Goal: Use online tool/utility: Utilize a website feature to perform a specific function

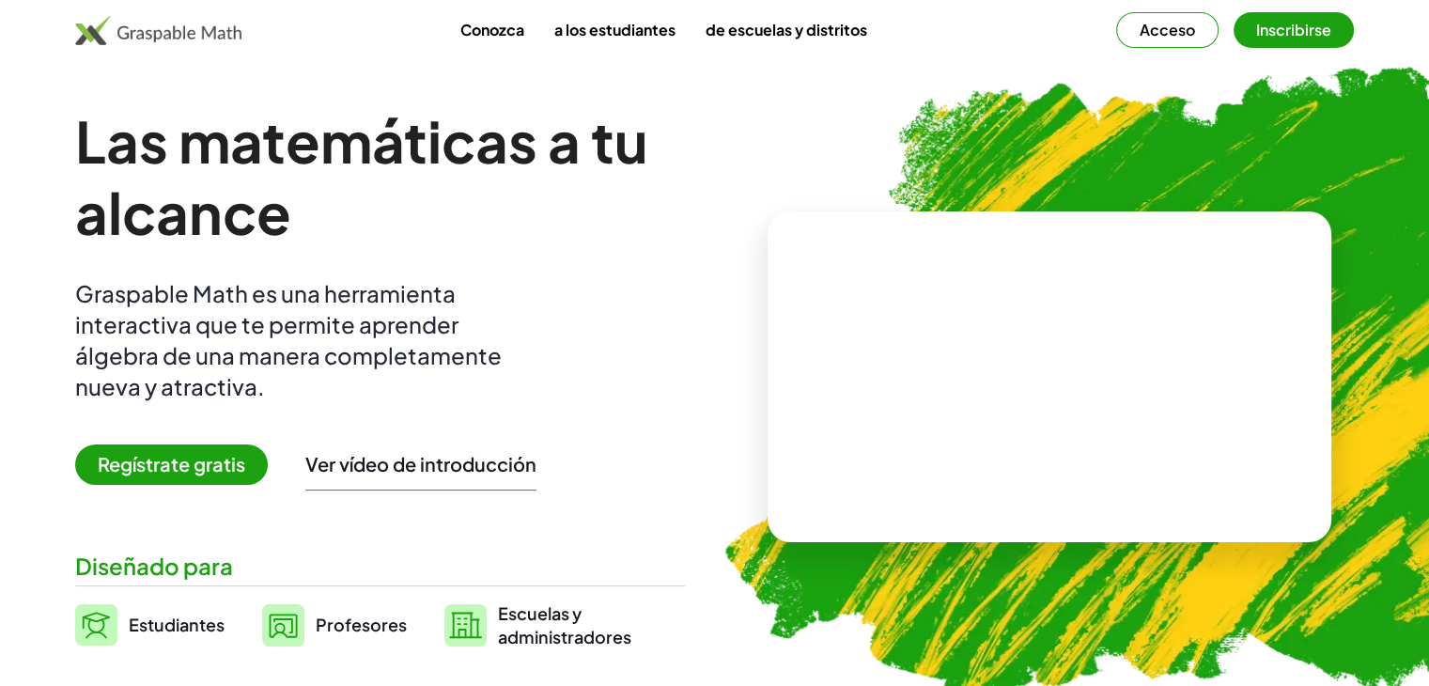
click at [1175, 23] on font "Acceso" at bounding box center [1166, 30] width 55 height 20
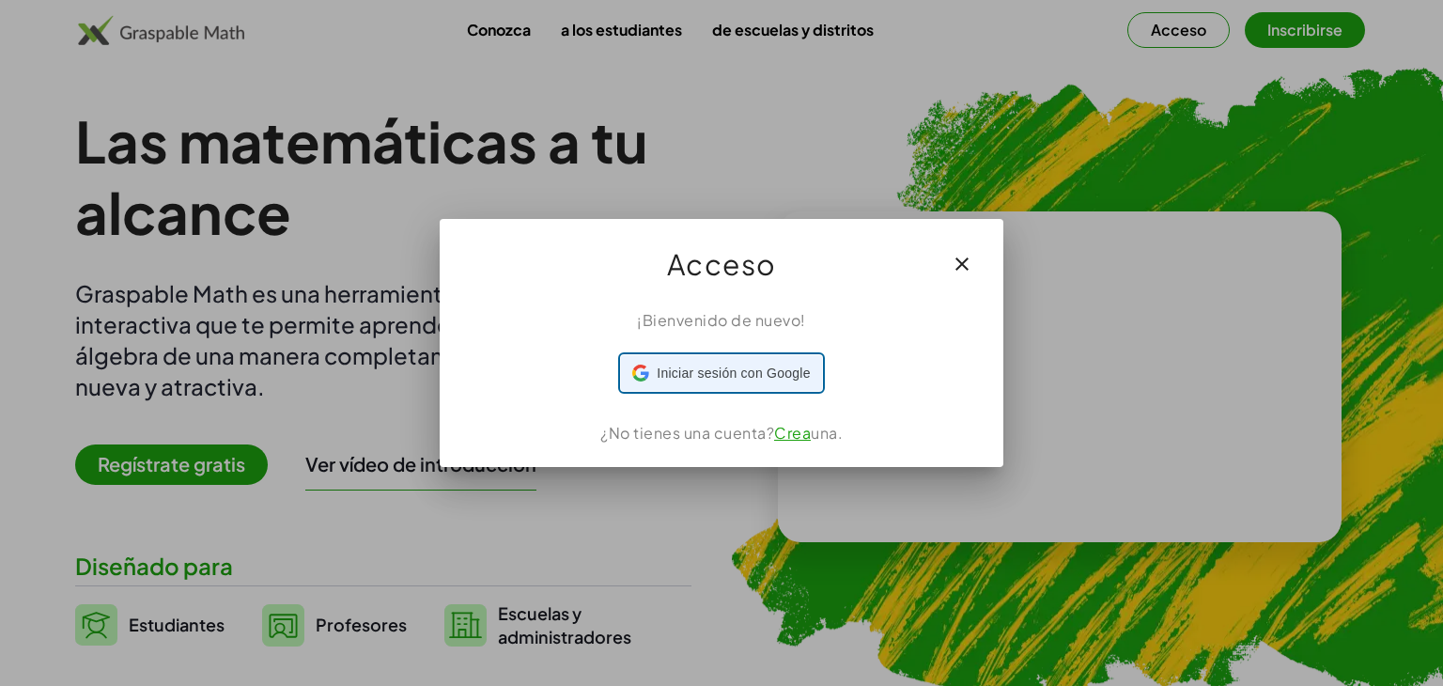
click at [750, 378] on font "Iniciar sesión con Google" at bounding box center [733, 372] width 153 height 15
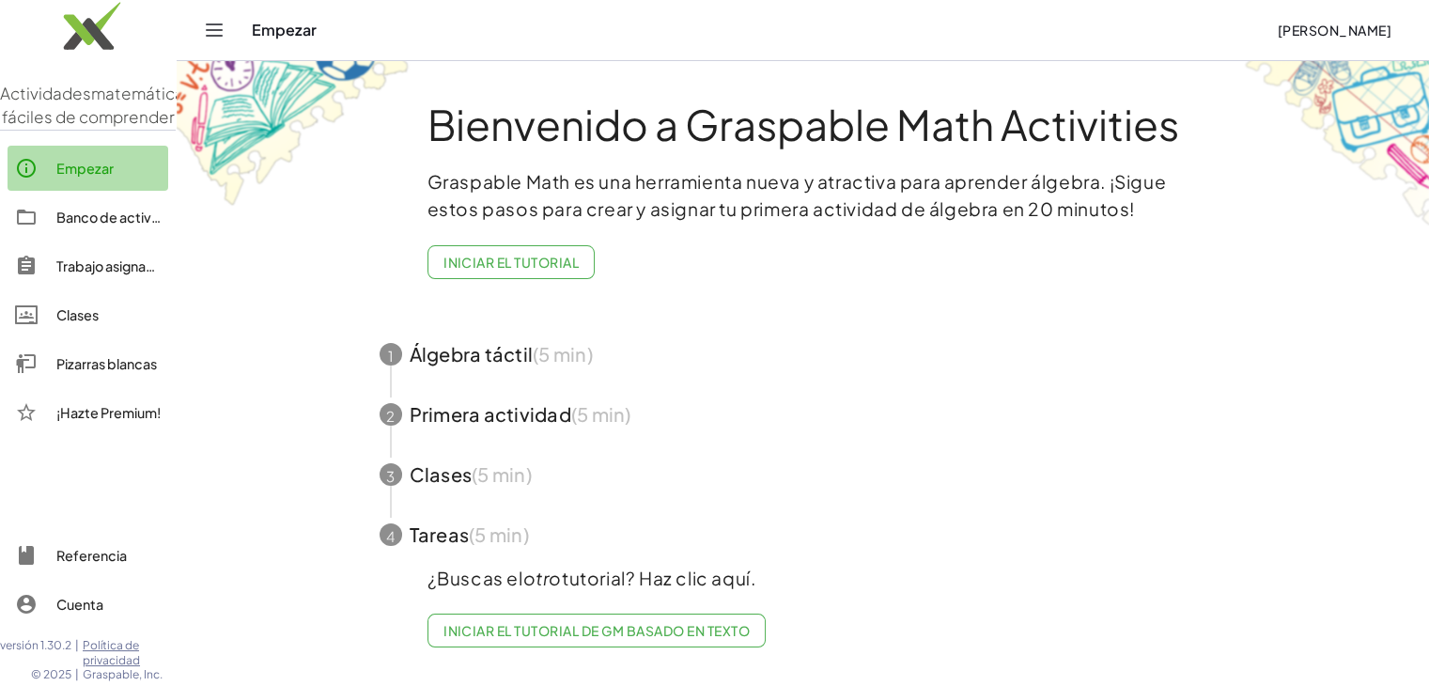
click at [97, 177] on font "Empezar" at bounding box center [84, 168] width 57 height 17
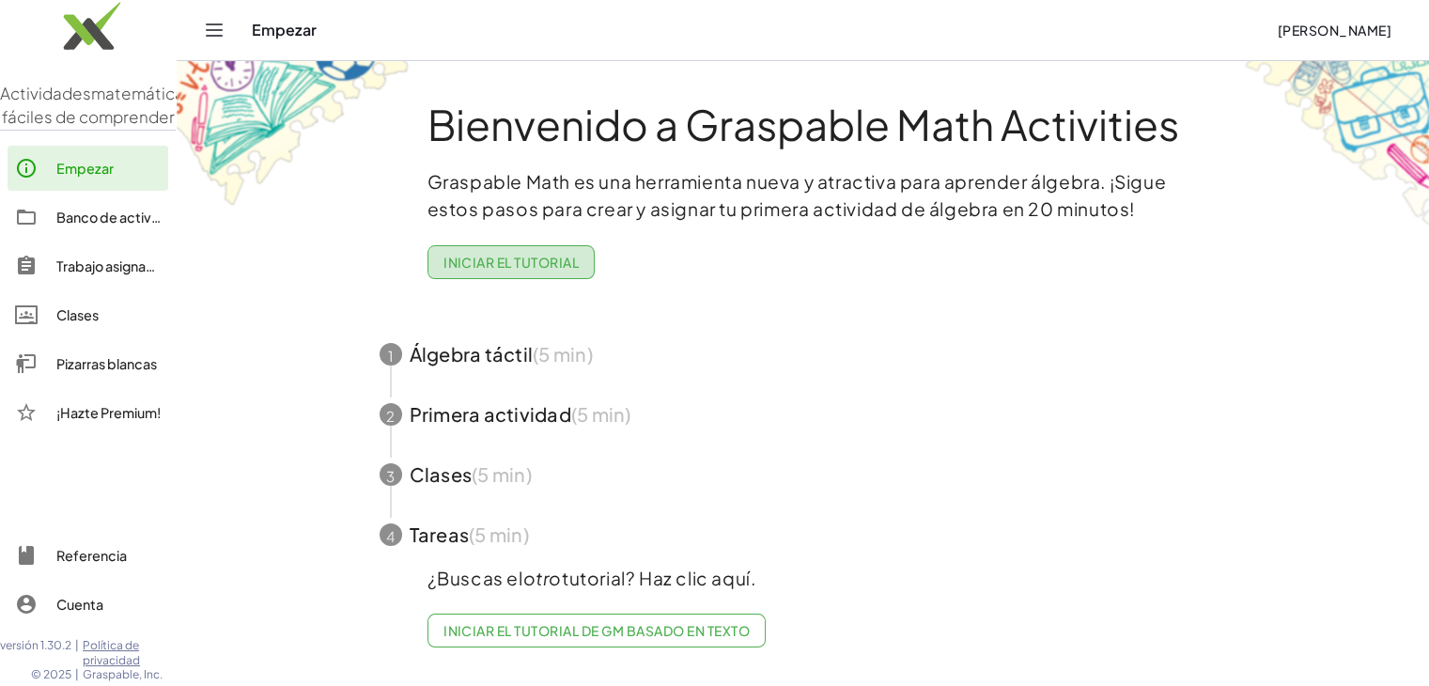
click at [495, 254] on font "Iniciar el tutorial" at bounding box center [510, 262] width 135 height 17
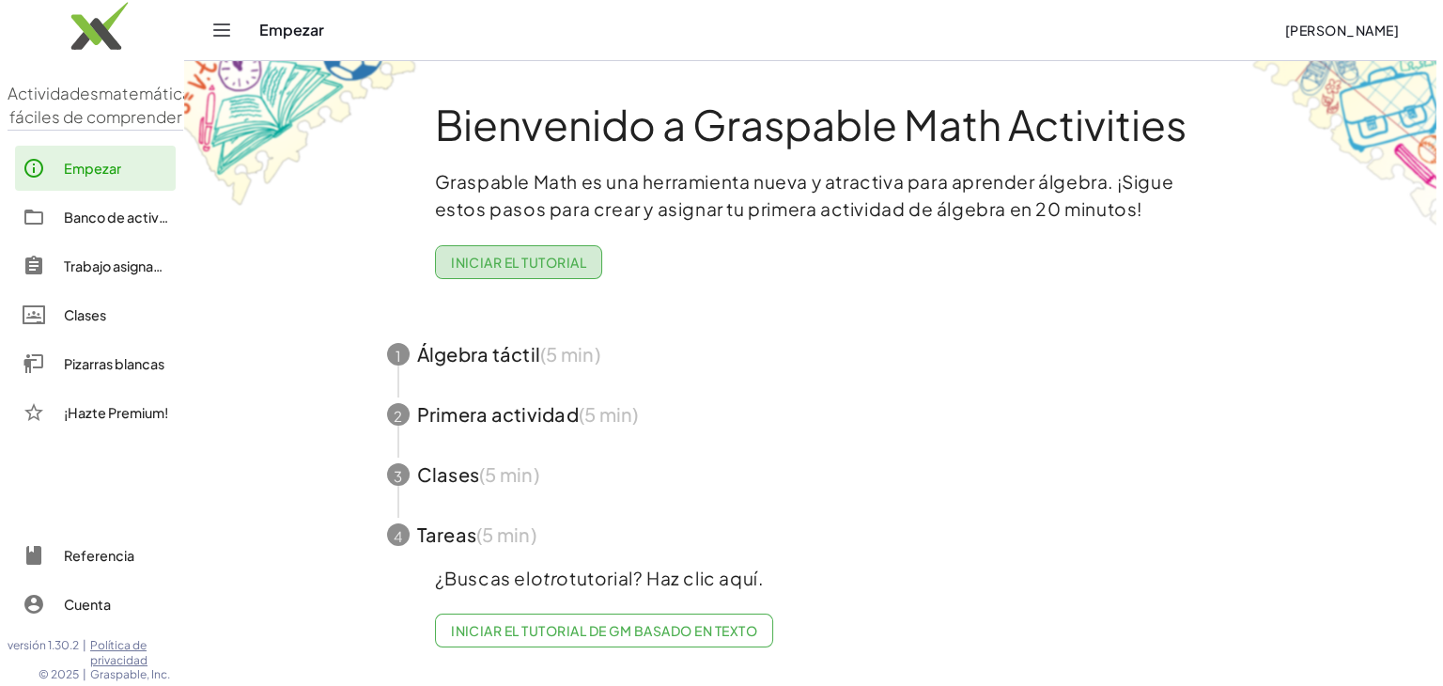
scroll to position [0, 0]
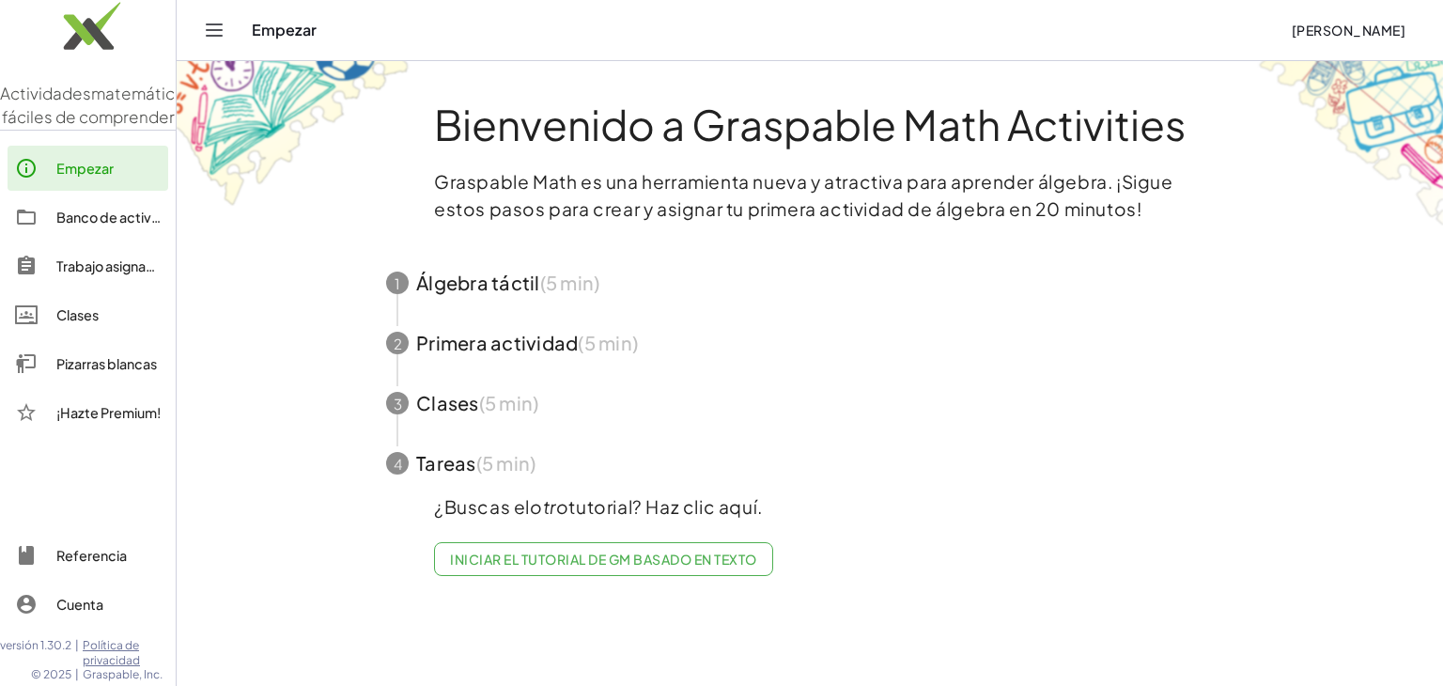
click at [579, 565] on font "Iniciar el tutorial de GM basado en texto" at bounding box center [603, 558] width 306 height 17
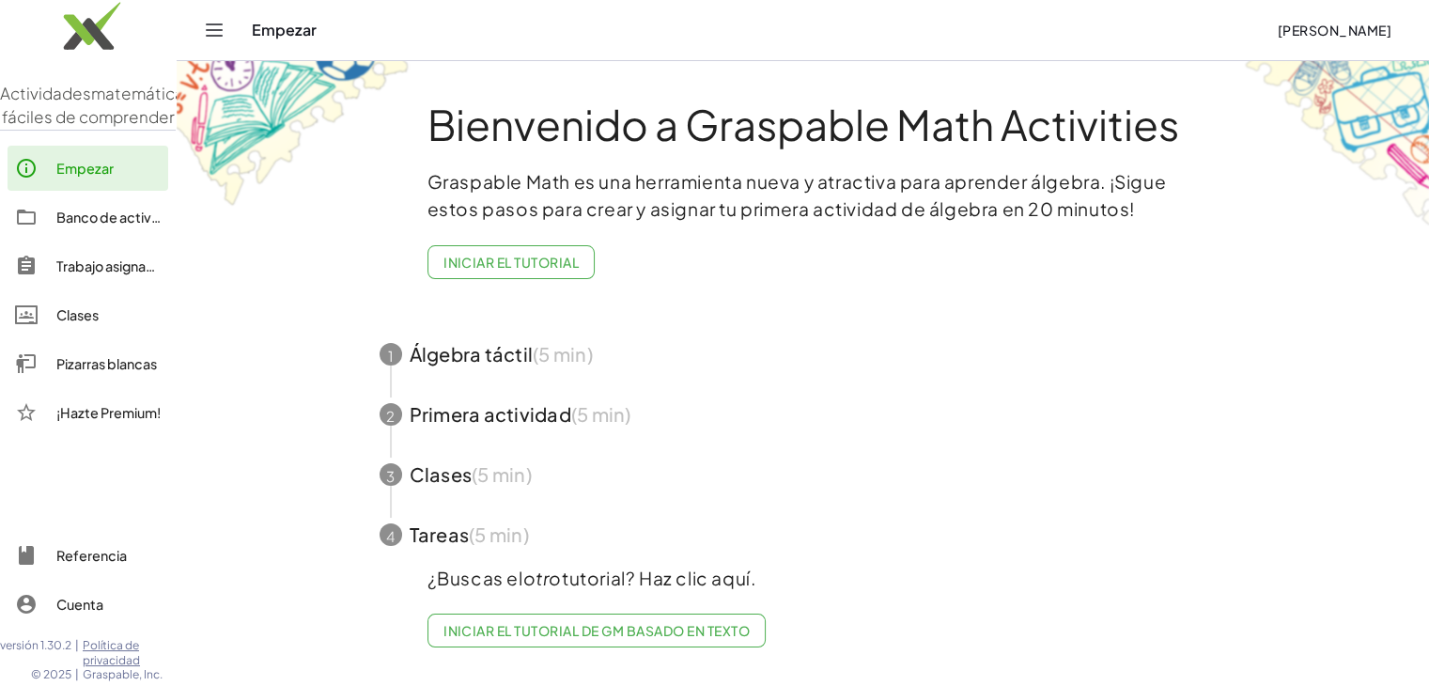
click at [119, 386] on link "Pizarras blancas" at bounding box center [88, 363] width 161 height 45
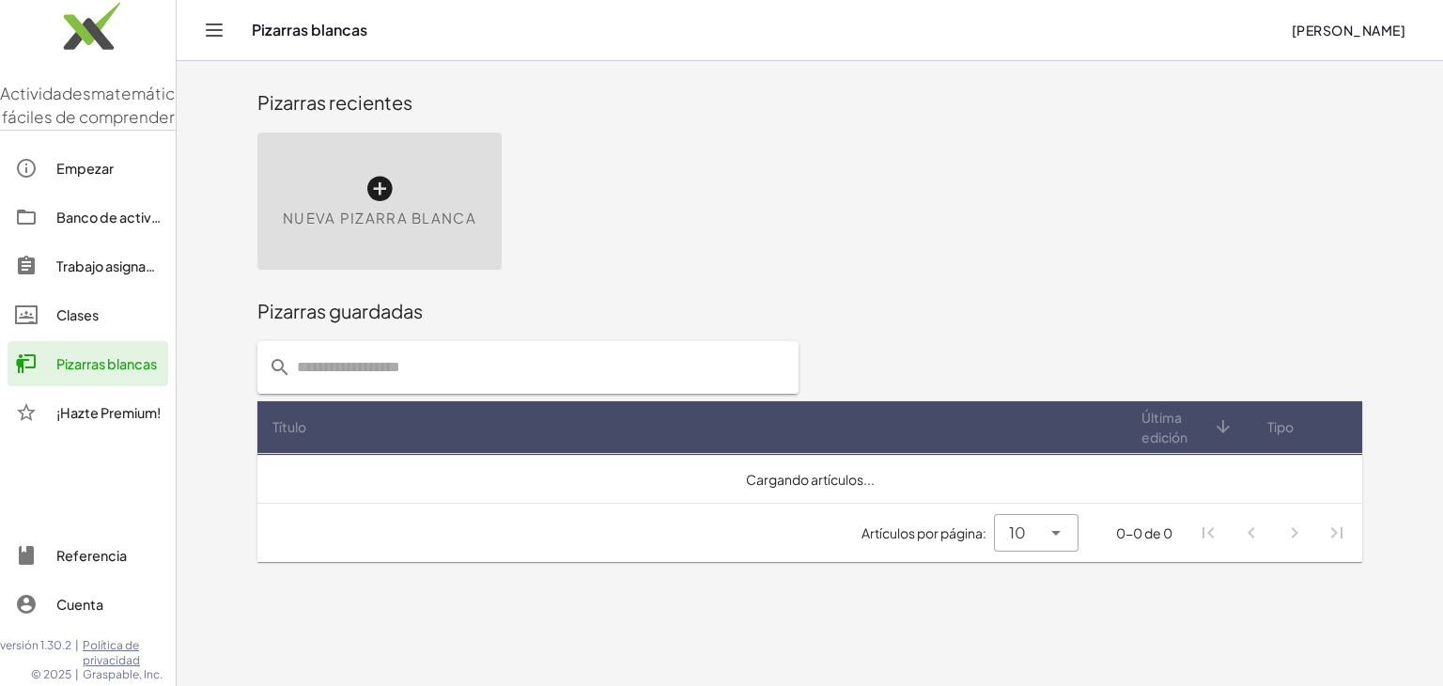
click at [391, 208] on span "Nueva pizarra blanca" at bounding box center [379, 219] width 193 height 22
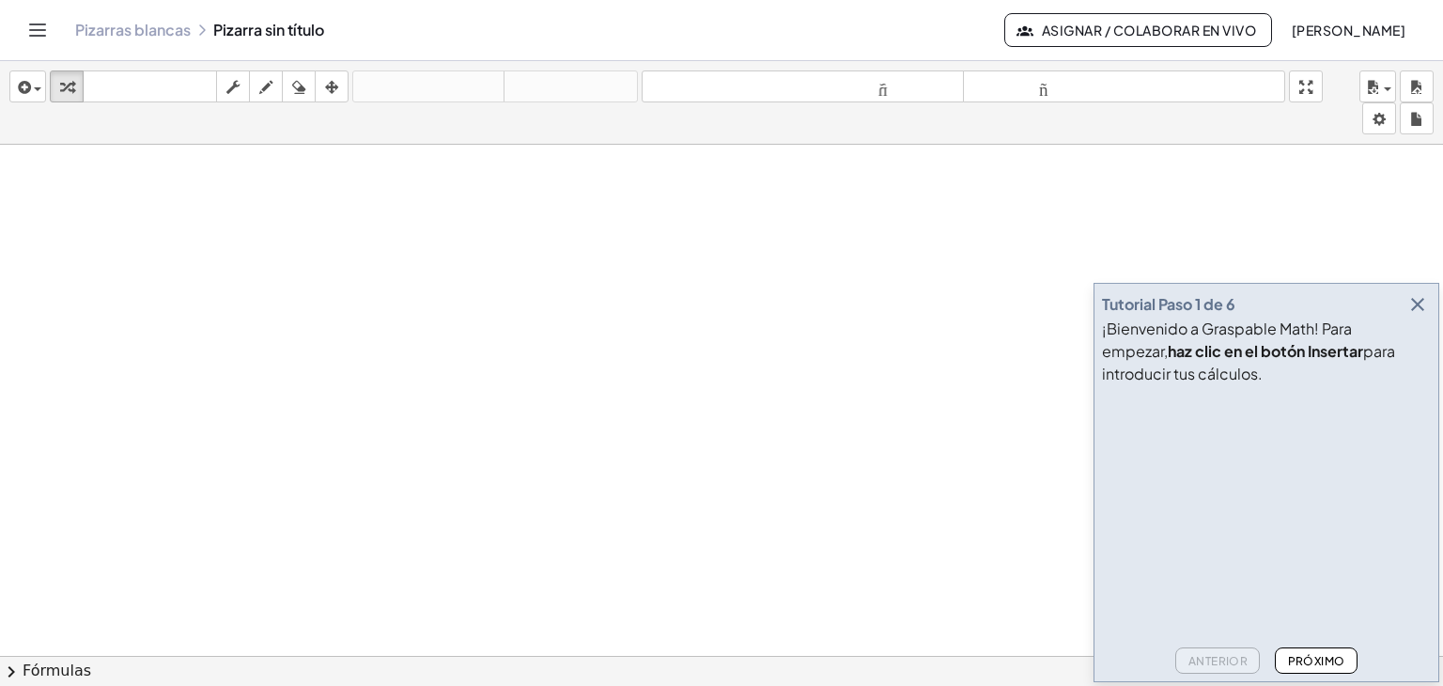
click at [1416, 305] on icon "button" at bounding box center [1417, 304] width 23 height 23
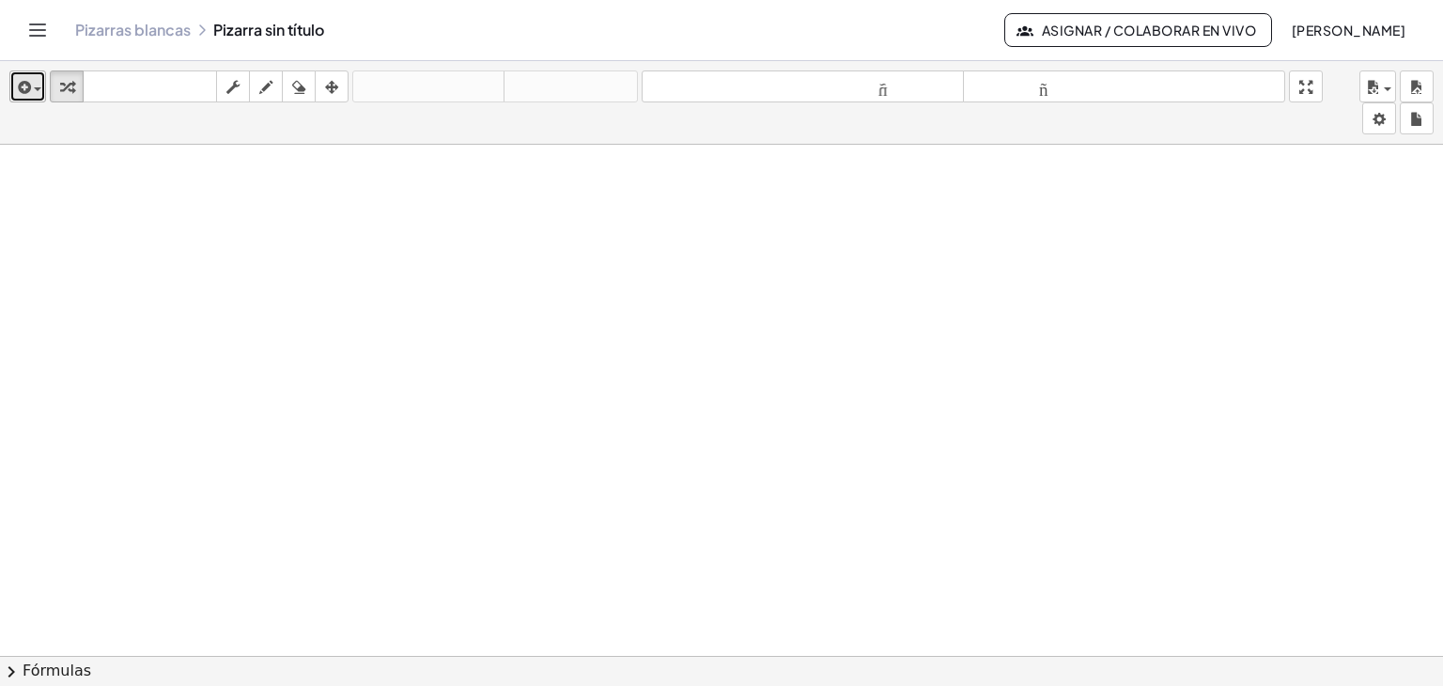
click at [38, 91] on span "button" at bounding box center [38, 89] width 8 height 4
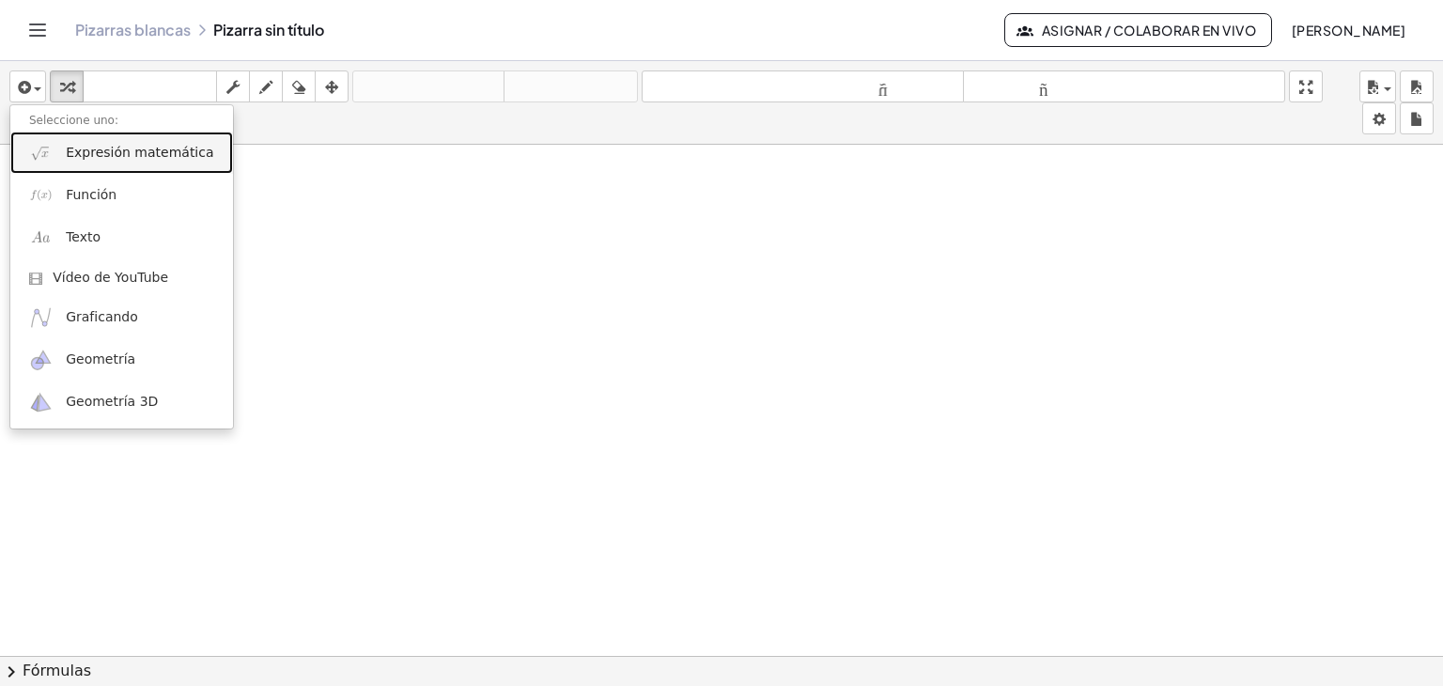
click at [145, 163] on link "Expresión matemática" at bounding box center [121, 153] width 223 height 42
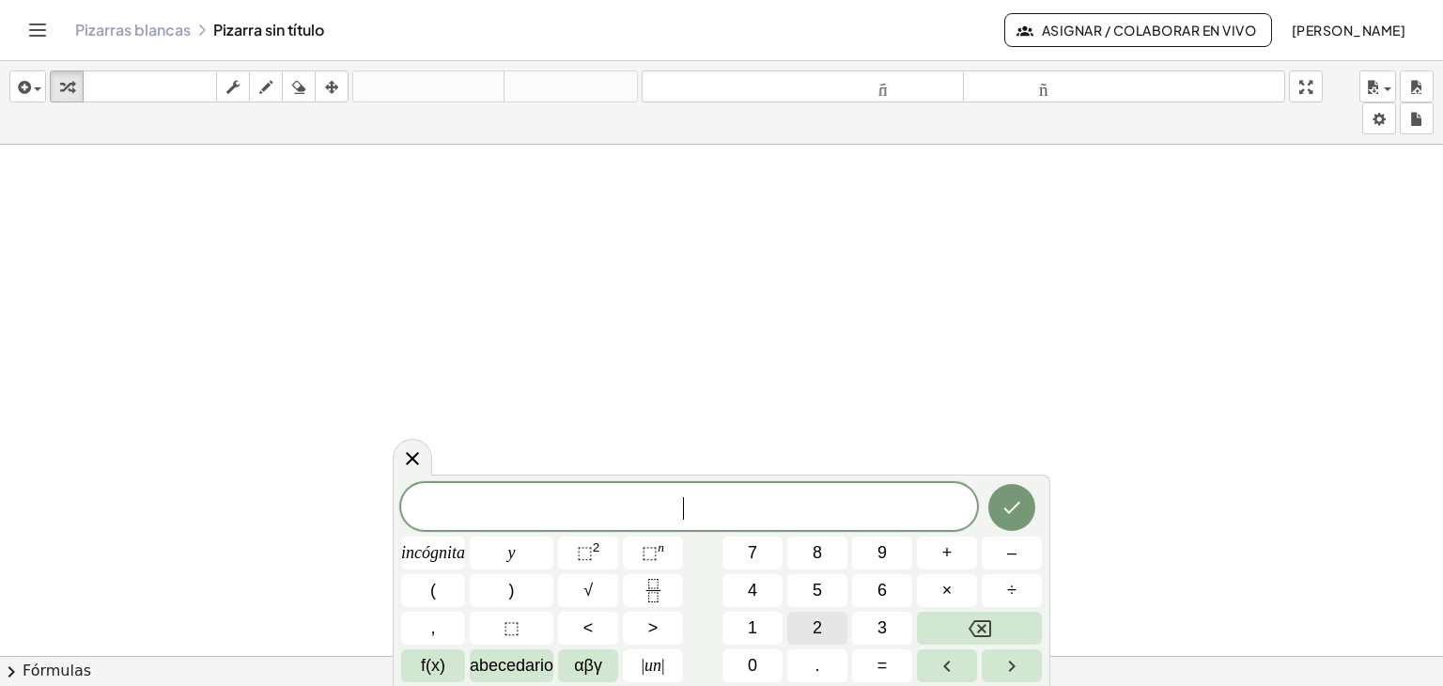
click at [829, 631] on button "2" at bounding box center [817, 627] width 60 height 33
click at [955, 561] on button "+" at bounding box center [947, 552] width 60 height 33
click at [757, 591] on button "4" at bounding box center [752, 590] width 60 height 33
click at [588, 623] on font "<" at bounding box center [588, 627] width 10 height 19
click at [843, 587] on button "5" at bounding box center [817, 590] width 60 height 33
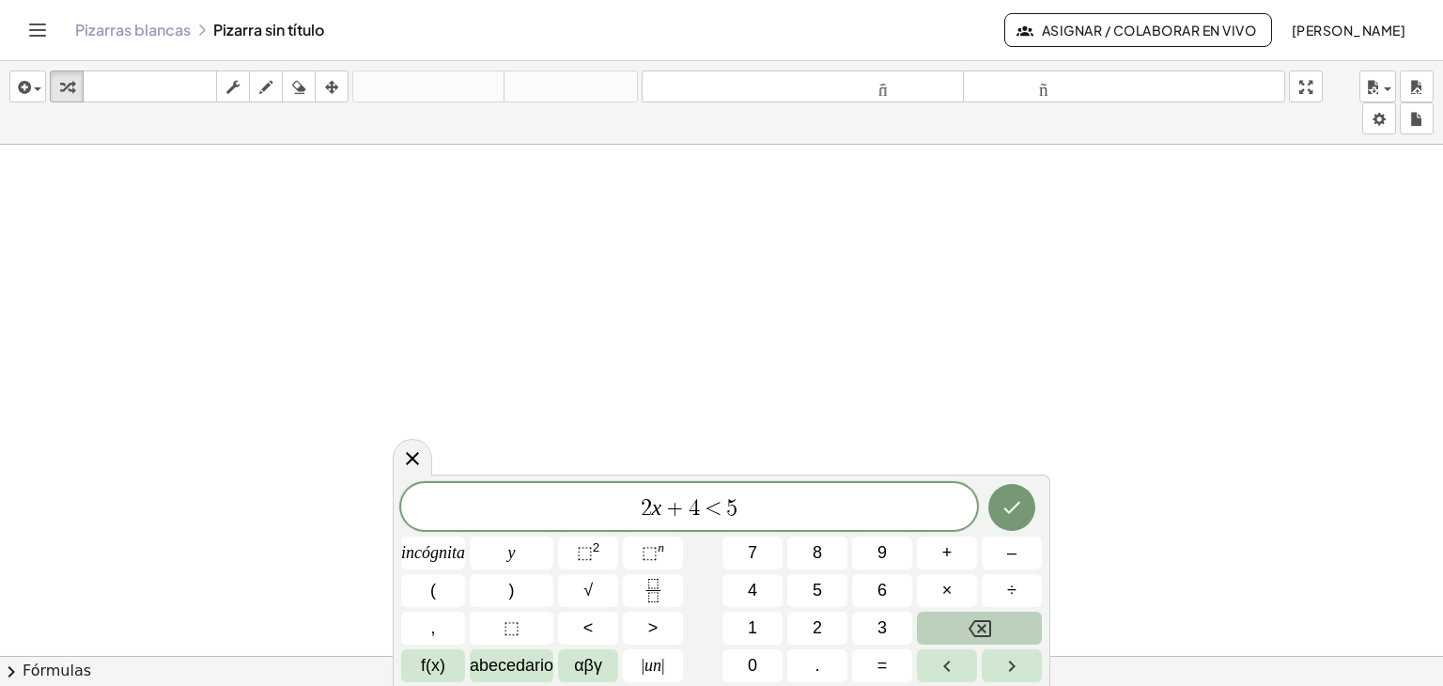
click at [987, 621] on icon "Retroceso" at bounding box center [979, 628] width 23 height 17
click at [870, 584] on button "6" at bounding box center [882, 590] width 60 height 33
click at [996, 516] on button "Hecho" at bounding box center [1011, 507] width 47 height 47
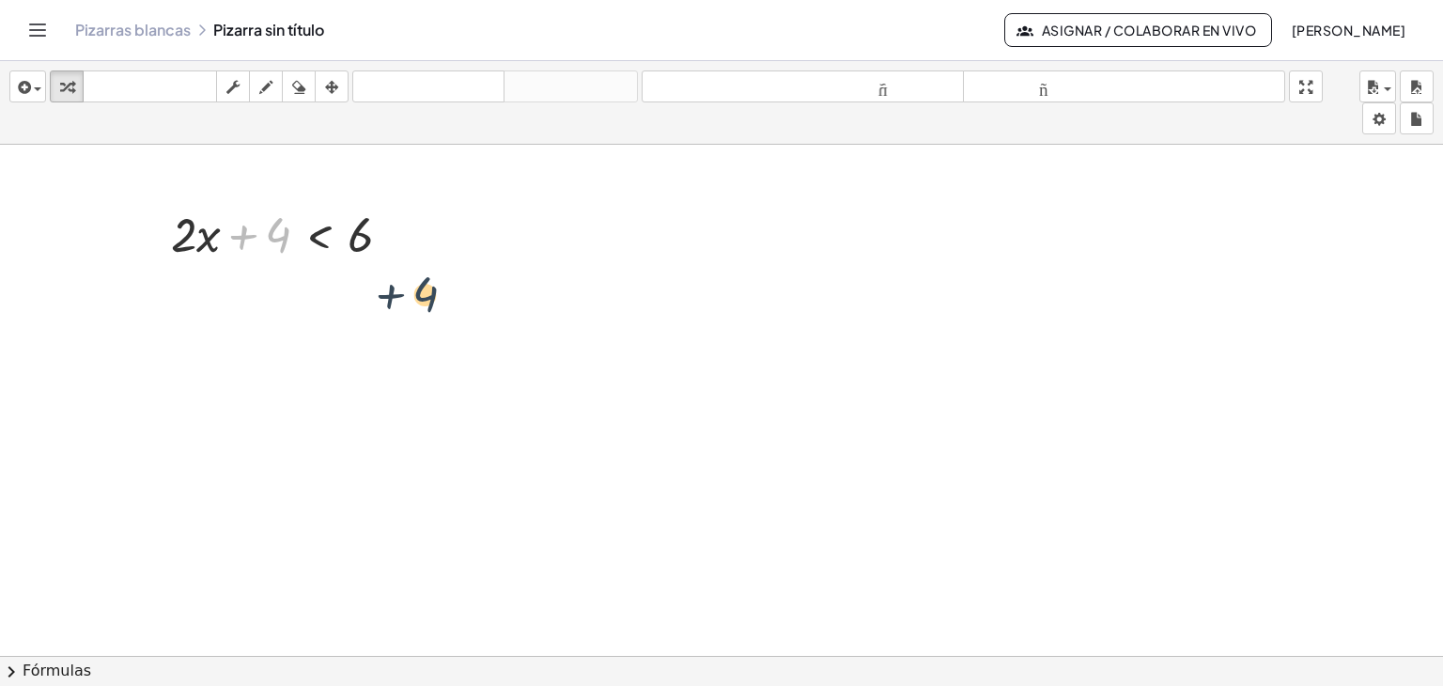
drag, startPoint x: 284, startPoint y: 250, endPoint x: 430, endPoint y: 297, distance: 153.9
drag, startPoint x: 277, startPoint y: 245, endPoint x: 436, endPoint y: 240, distance: 158.8
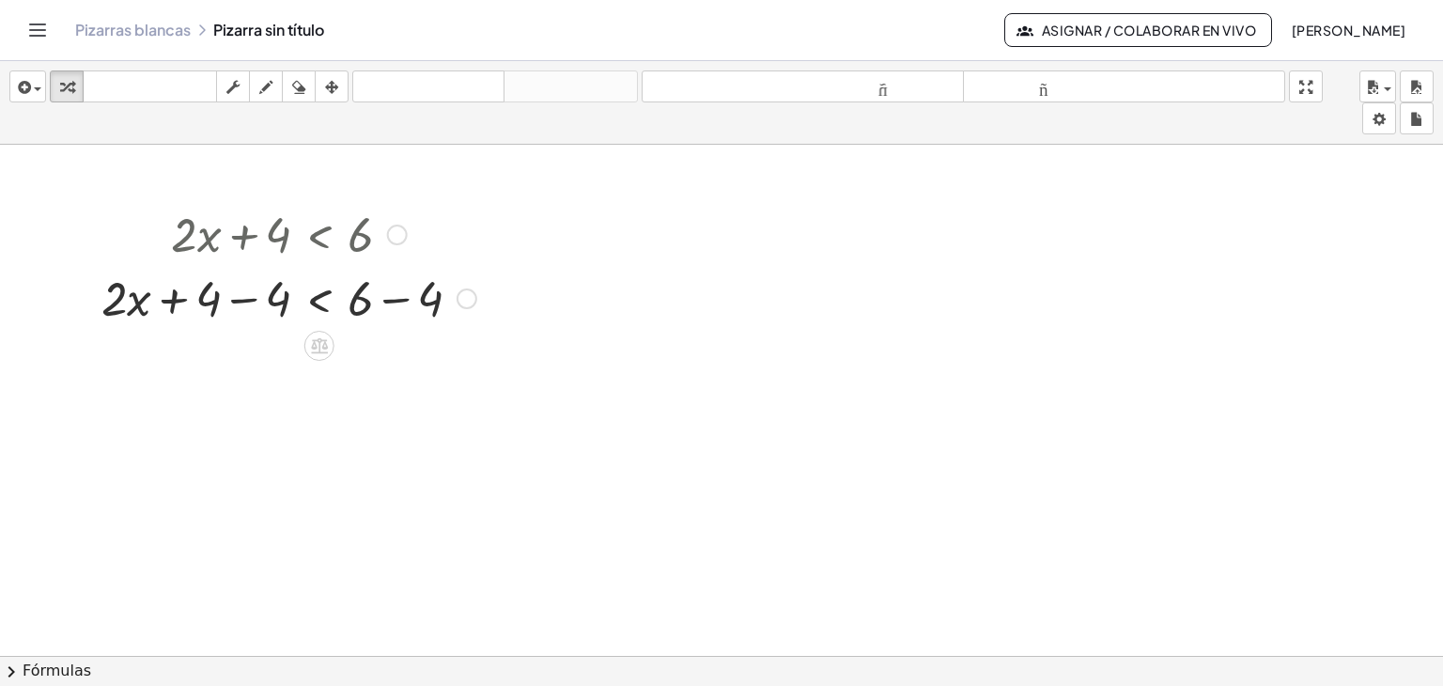
click at [257, 301] on div at bounding box center [289, 297] width 394 height 64
click at [392, 362] on div at bounding box center [289, 361] width 394 height 64
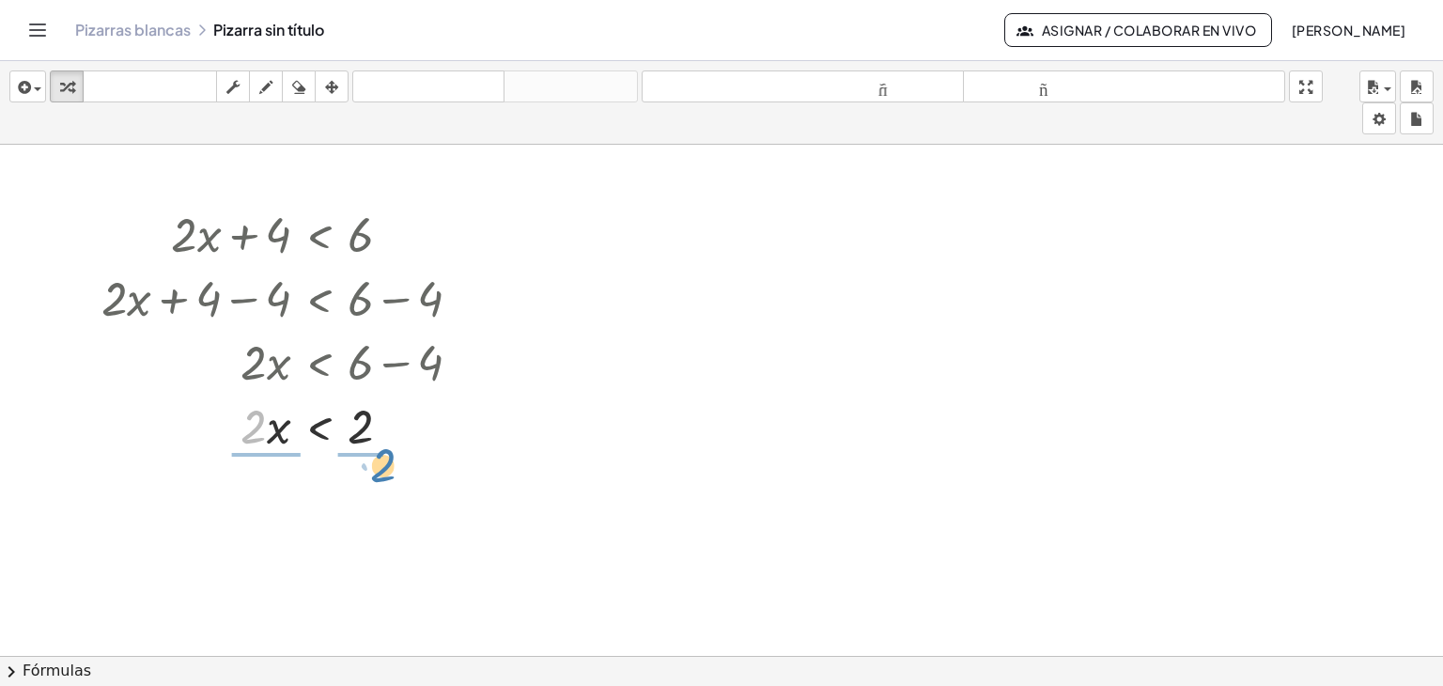
drag, startPoint x: 248, startPoint y: 433, endPoint x: 376, endPoint y: 471, distance: 133.2
click at [272, 506] on div at bounding box center [289, 504] width 394 height 94
click at [368, 509] on div at bounding box center [289, 504] width 394 height 94
click at [318, 500] on div at bounding box center [289, 503] width 394 height 62
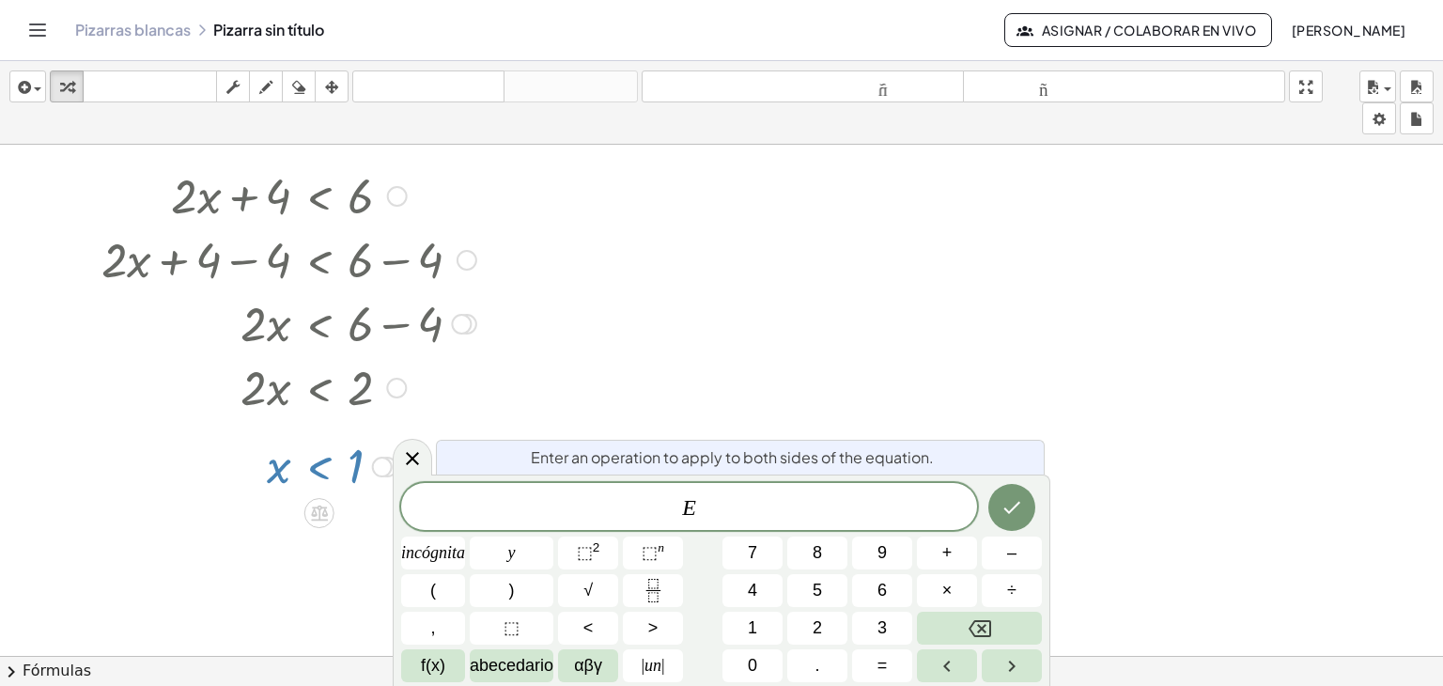
scroll to position [41, 0]
click at [410, 460] on icon at bounding box center [412, 458] width 13 height 13
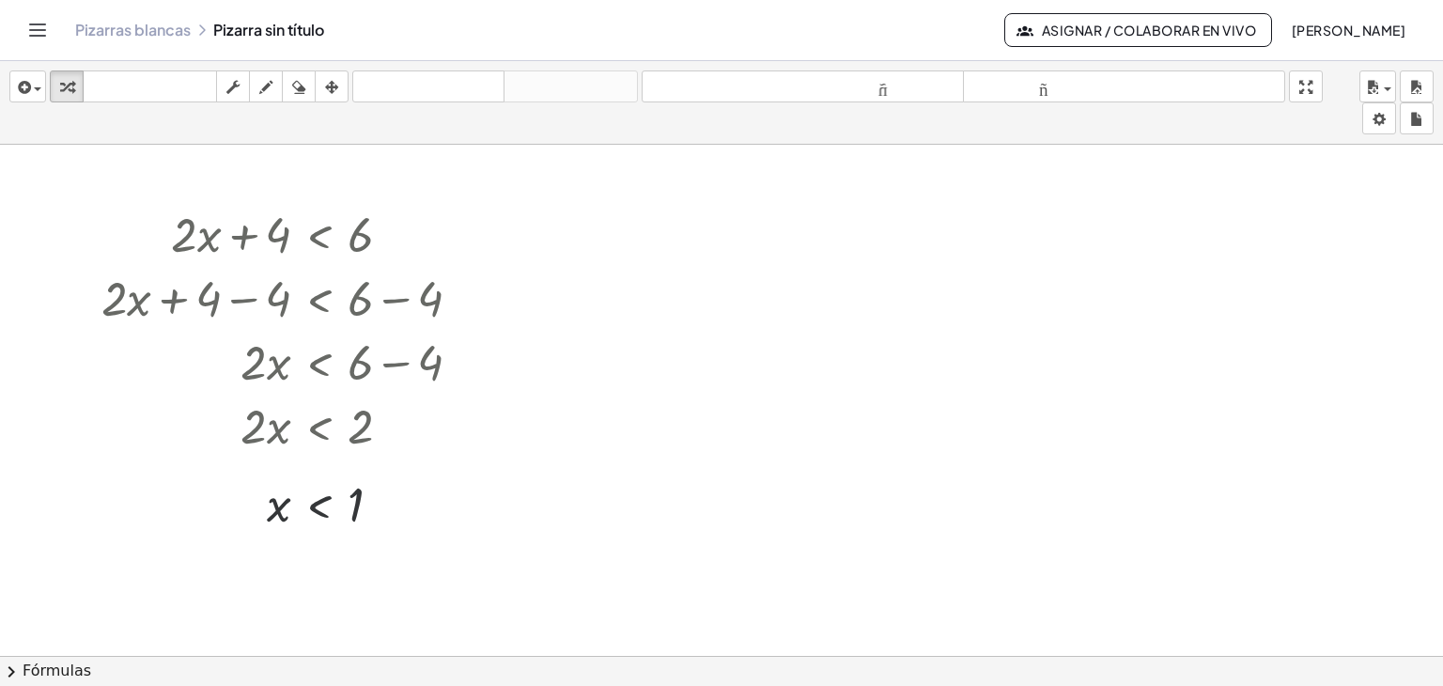
scroll to position [0, 0]
click at [20, 95] on icon "button" at bounding box center [22, 87] width 17 height 23
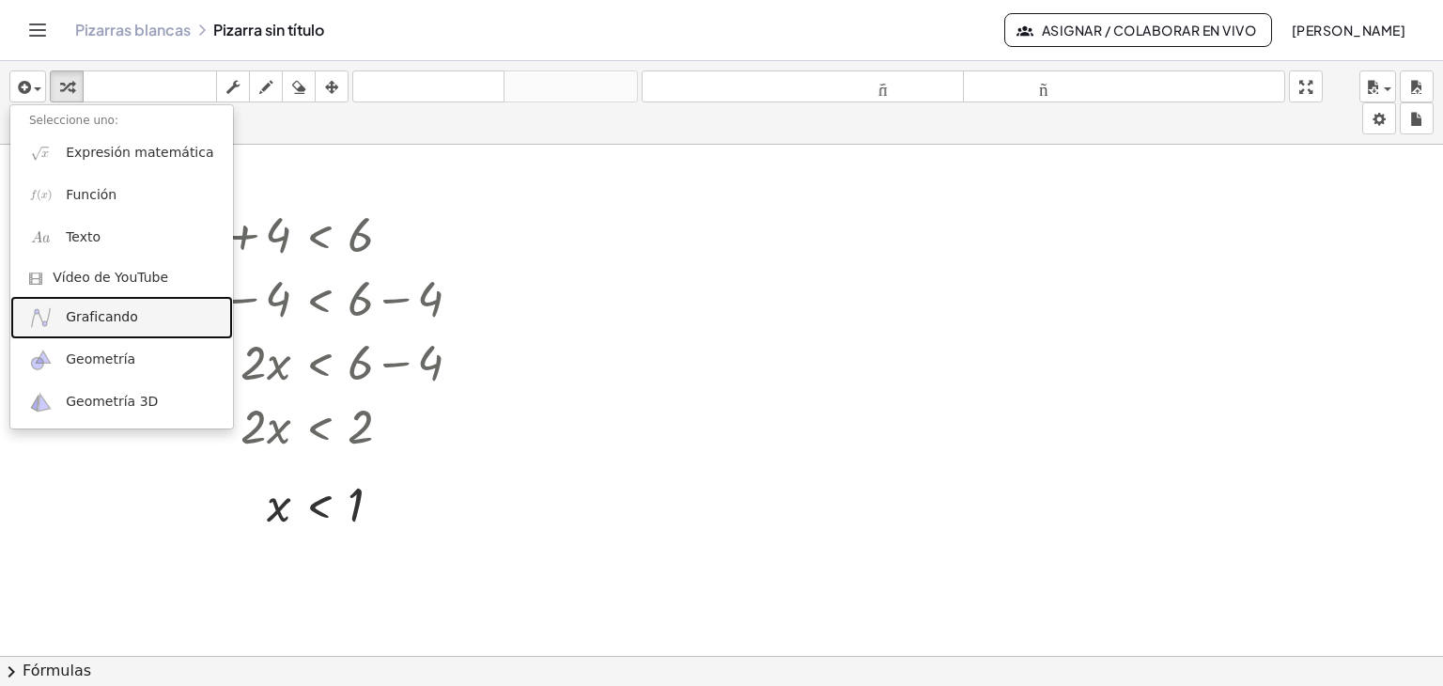
click at [109, 317] on font "Graficando" at bounding box center [102, 316] width 72 height 15
